Goal: Register for event/course

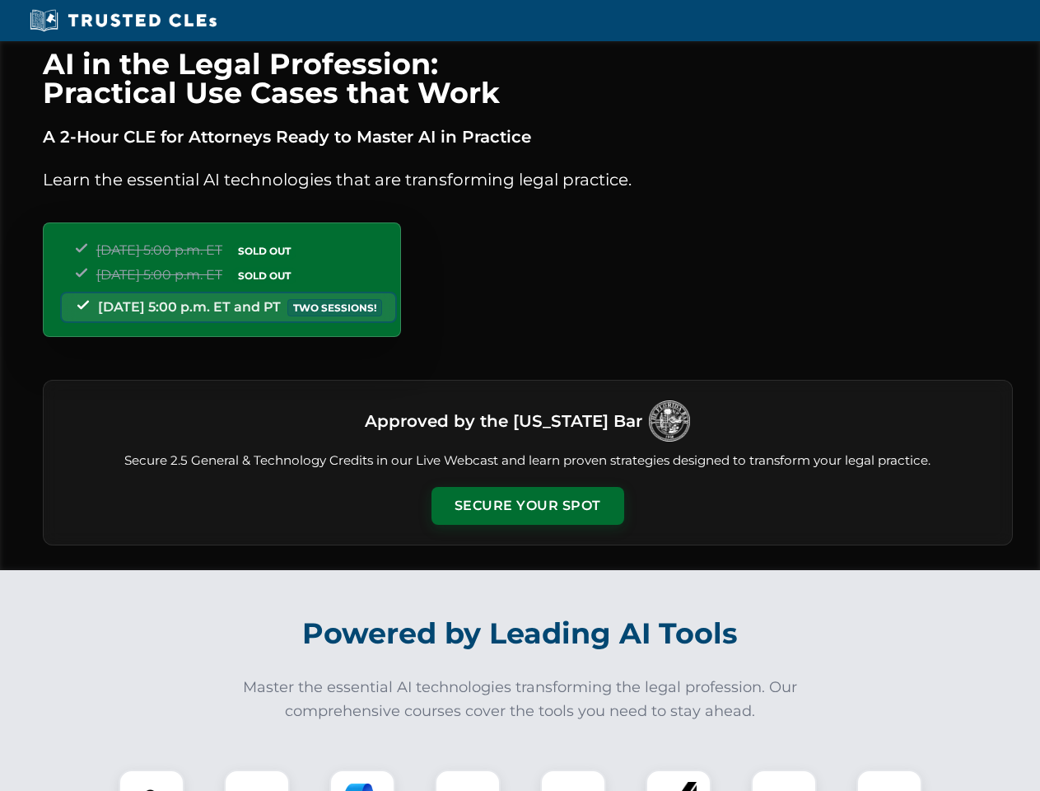
click at [527, 506] on button "Secure Your Spot" at bounding box center [528, 506] width 193 height 38
click at [152, 780] on img at bounding box center [152, 802] width 48 height 48
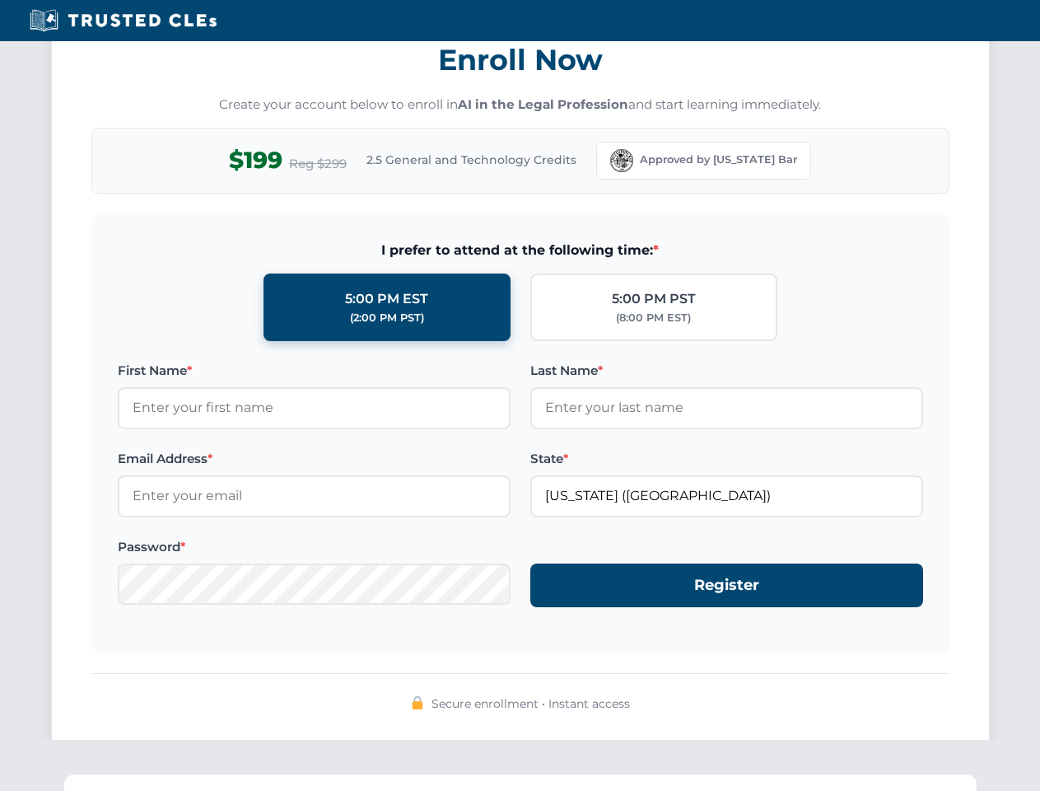
scroll to position [1617, 0]
